Goal: Check status

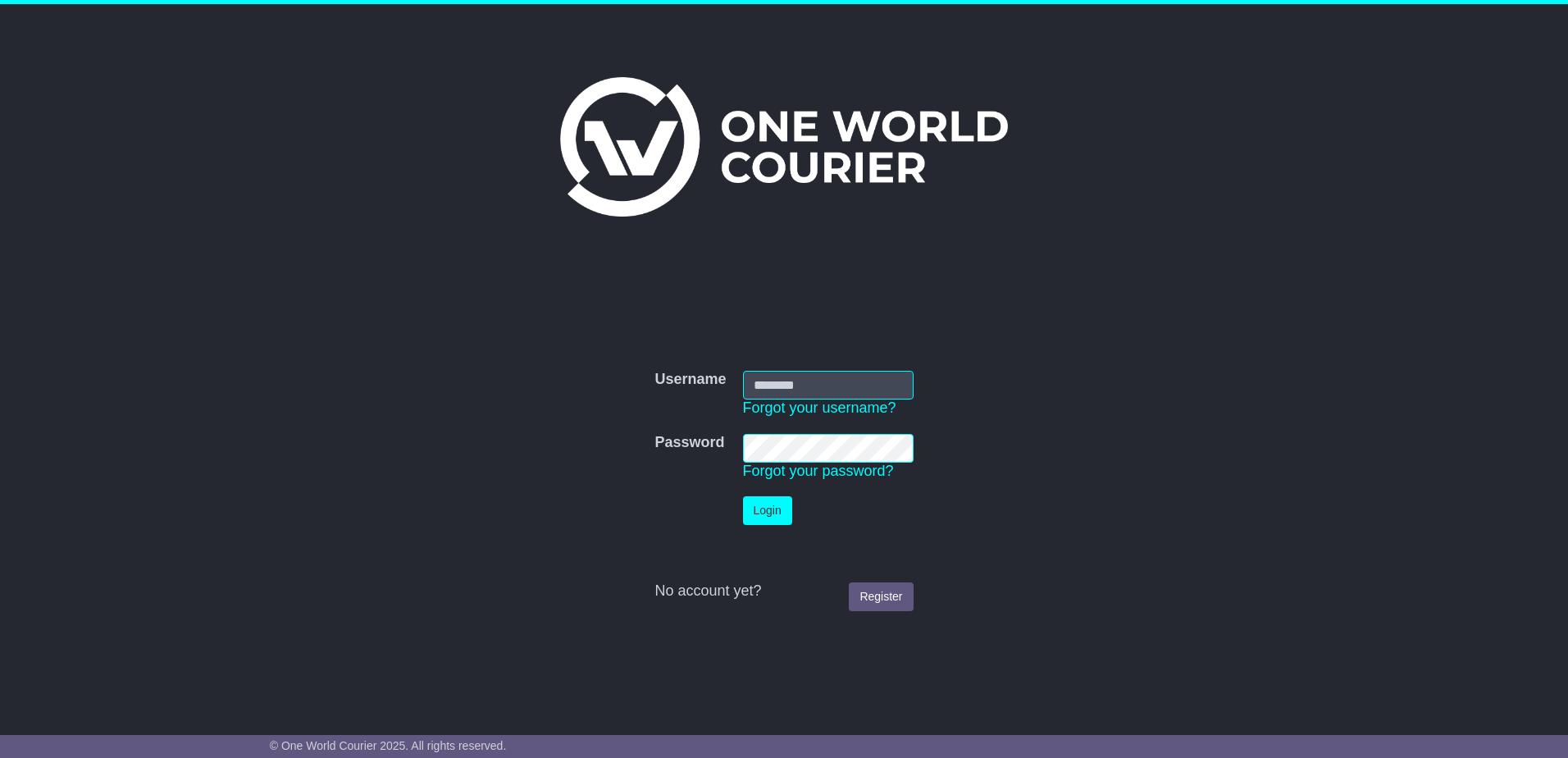
type input "**********"
click at [760, 502] on button "Login" at bounding box center [767, 510] width 49 height 28
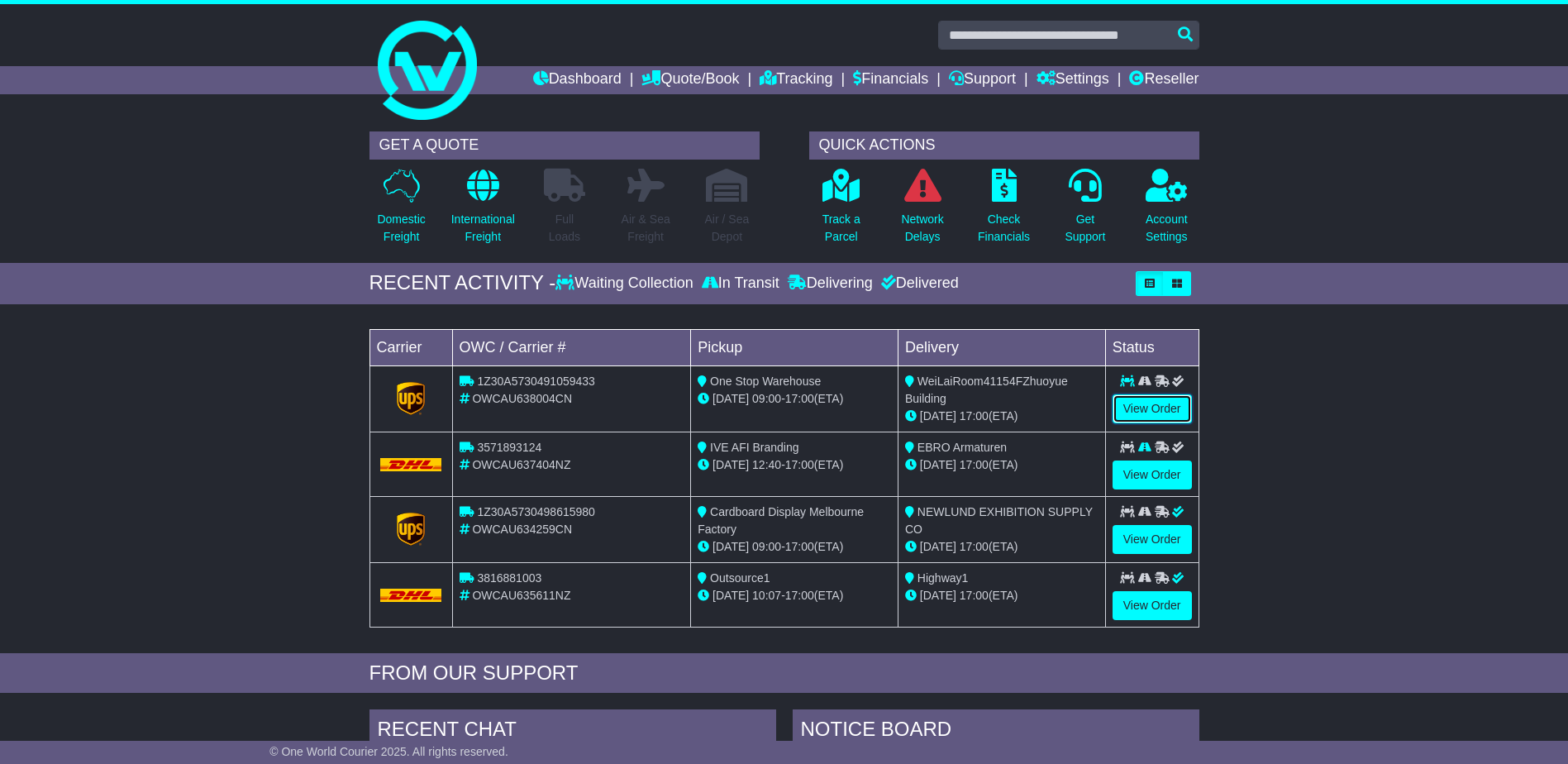
click at [1165, 414] on link "View Order" at bounding box center [1152, 408] width 79 height 29
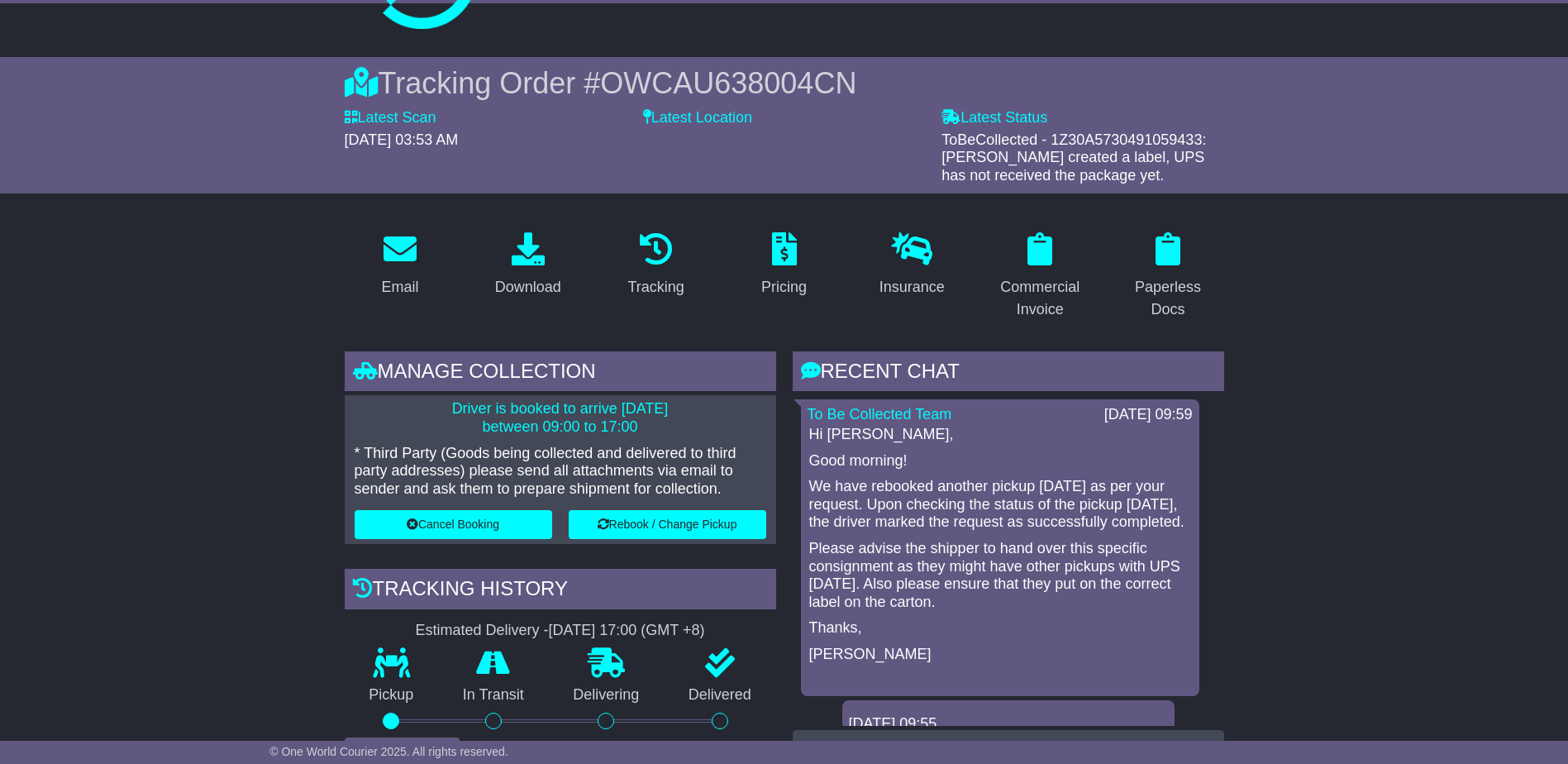
scroll to position [82, 0]
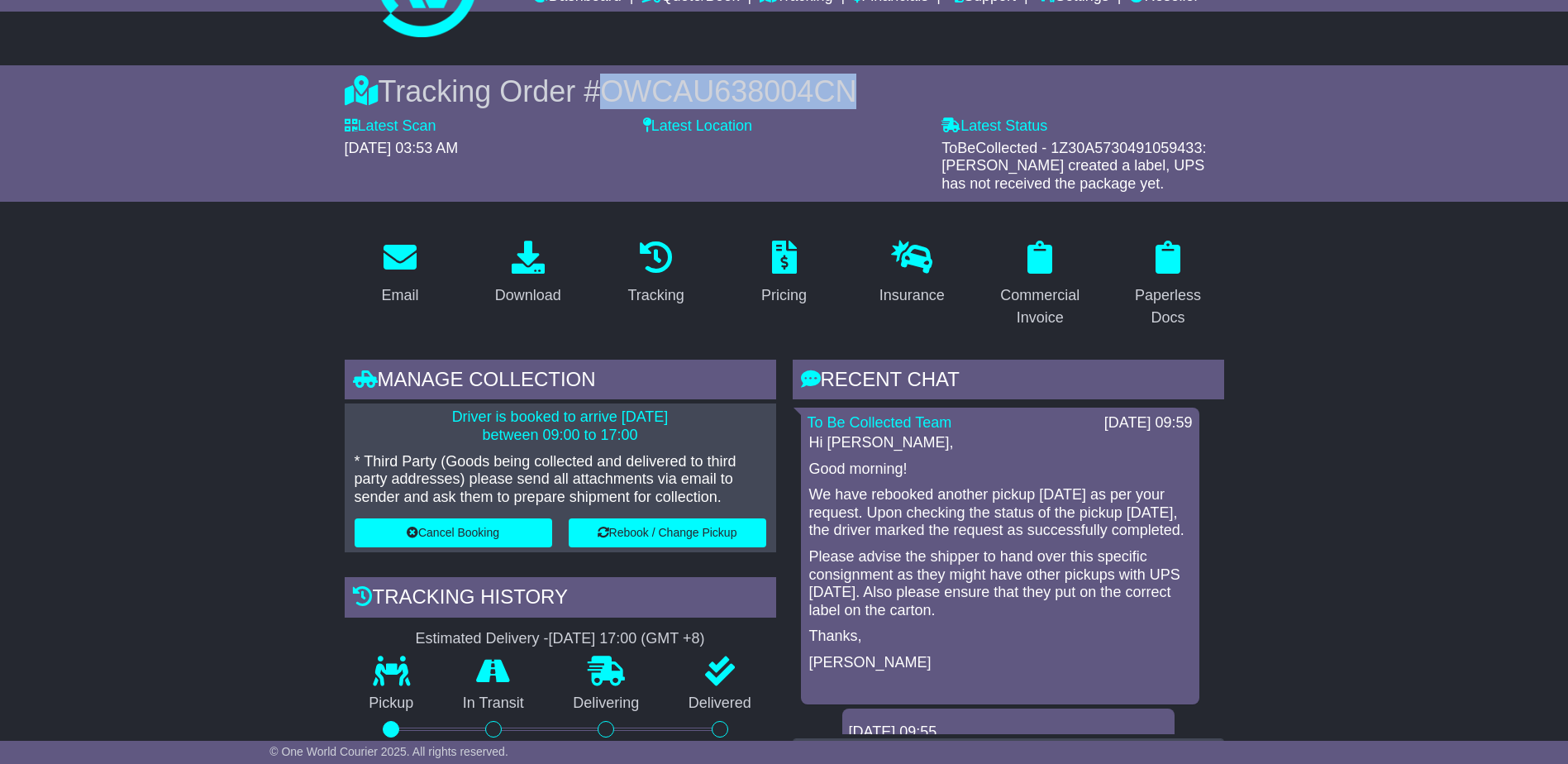
drag, startPoint x: 856, startPoint y: 90, endPoint x: 590, endPoint y: 79, distance: 266.2
click at [590, 79] on div "Tracking Order # OWCAU638004CN" at bounding box center [784, 91] width 879 height 36
copy div "# OWCAU638004CN"
